Goal: Task Accomplishment & Management: Use online tool/utility

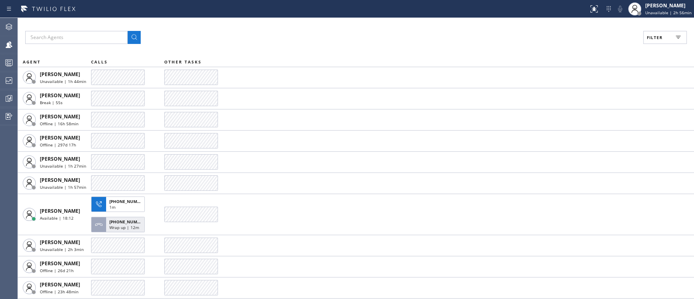
scroll to position [634, 0]
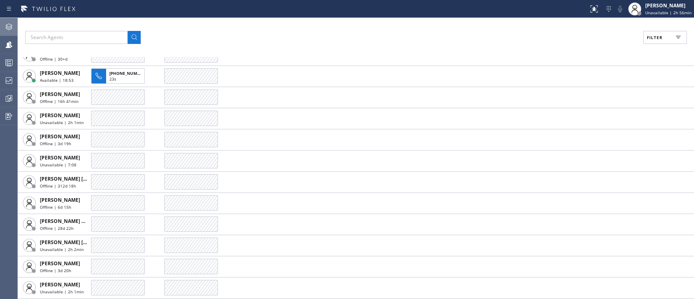
click at [9, 32] on div at bounding box center [9, 27] width 18 height 16
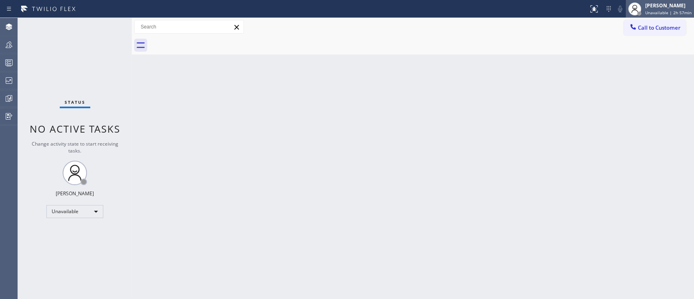
click at [659, 10] on span "Unavailable | 2h 57min" at bounding box center [668, 13] width 46 height 6
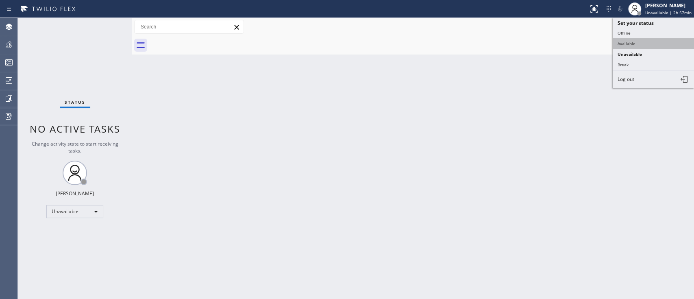
click at [643, 45] on button "Available" at bounding box center [652, 43] width 81 height 11
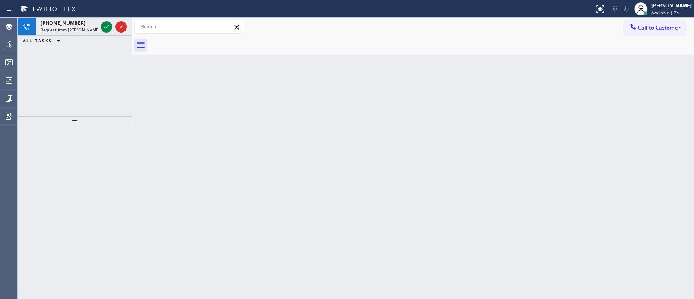
click at [566, 154] on div "Back to Dashboard Change Sender ID Customers Technicians Select a contact Outbo…" at bounding box center [413, 158] width 562 height 281
click at [105, 26] on icon at bounding box center [107, 27] width 10 height 10
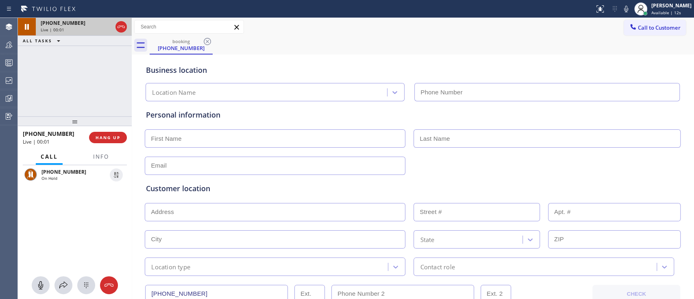
type input "[PHONE_NUMBER]"
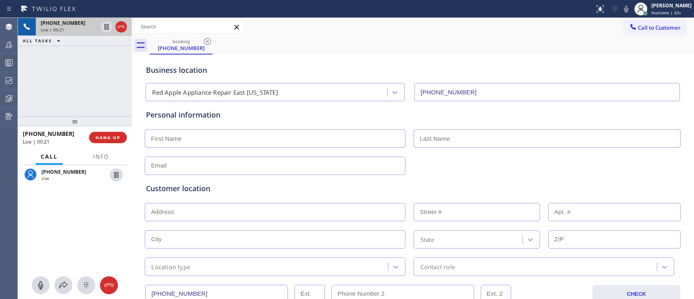
click at [580, 51] on div "booking [PHONE_NUMBER]" at bounding box center [422, 45] width 544 height 18
click at [588, 44] on div "booking [PHONE_NUMBER]" at bounding box center [422, 45] width 544 height 18
click at [655, 11] on span "Available | 5:29" at bounding box center [666, 13] width 31 height 6
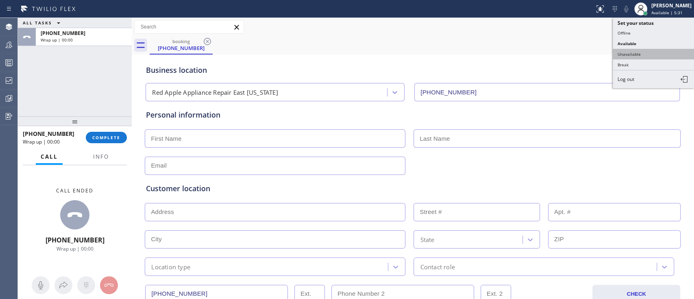
click at [645, 54] on button "Unavailable" at bounding box center [652, 54] width 81 height 11
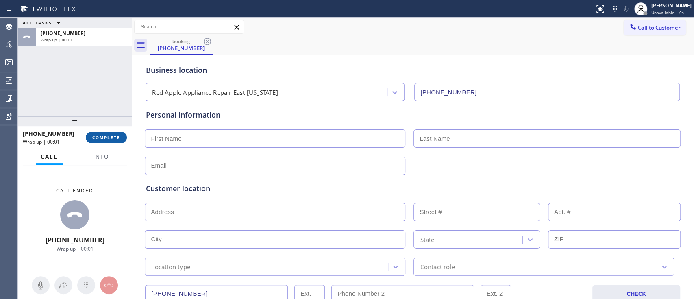
drag, startPoint x: 117, startPoint y: 146, endPoint x: 117, endPoint y: 137, distance: 8.9
click at [117, 137] on div "[PHONE_NUMBER] Wrap up | 00:01 COMPLETE" at bounding box center [75, 137] width 104 height 21
click at [117, 137] on span "COMPLETE" at bounding box center [106, 138] width 28 height 6
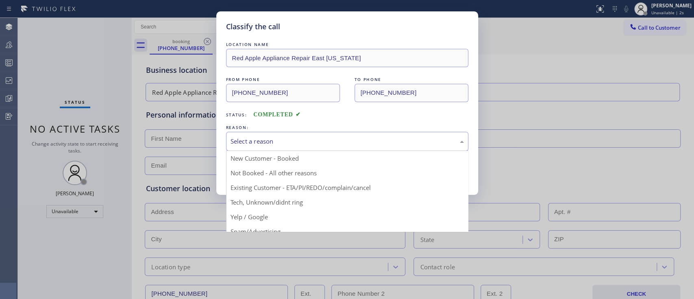
click at [246, 145] on div "Select a reason" at bounding box center [346, 141] width 233 height 9
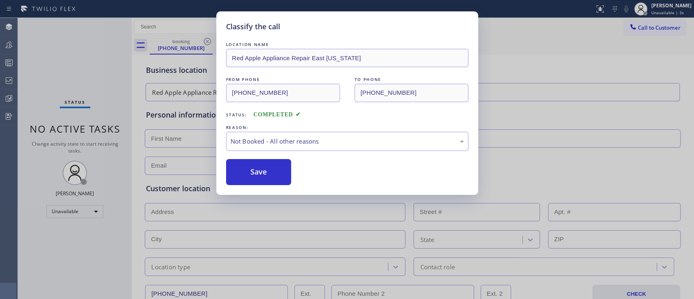
click at [257, 171] on button "Save" at bounding box center [258, 172] width 65 height 26
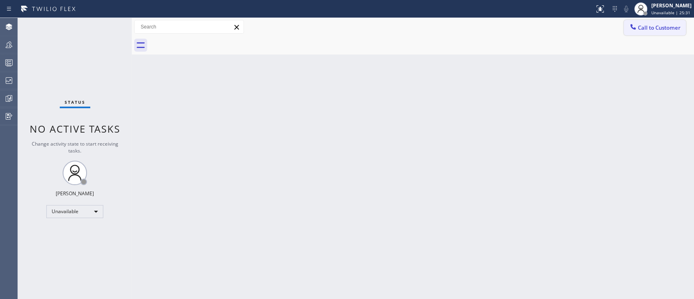
click at [642, 35] on button "Call to Customer" at bounding box center [654, 27] width 62 height 15
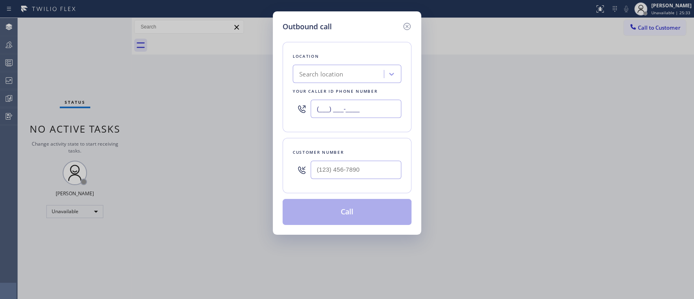
click at [362, 102] on input "(___) ___-____" at bounding box center [355, 109] width 91 height 18
paste input "347) 696-9796"
type input "[PHONE_NUMBER]"
click at [495, 117] on div "Outbound call Location Red Apple Appliance Repair [GEOGRAPHIC_DATA][US_STATE] Y…" at bounding box center [347, 149] width 694 height 299
